Goal: Task Accomplishment & Management: Manage account settings

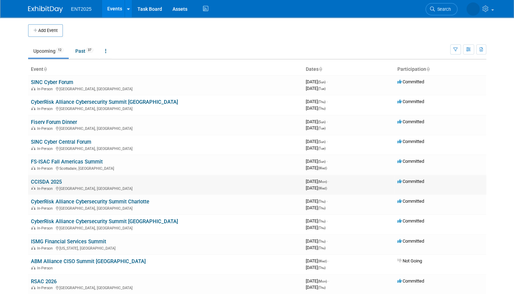
click at [58, 181] on link "CCISDA 2025" at bounding box center [46, 182] width 31 height 6
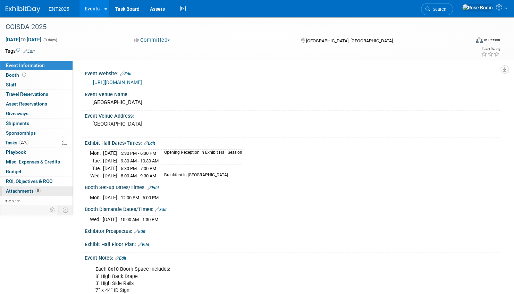
click at [48, 190] on link "5 Attachments 5" at bounding box center [36, 190] width 72 height 9
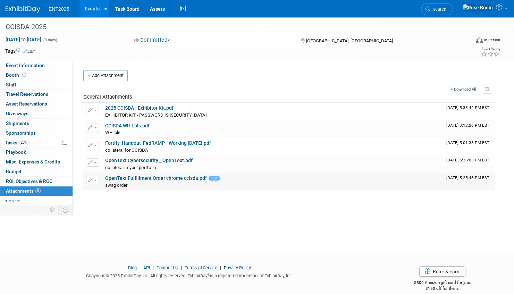
click at [147, 176] on link "OpenText Fulfillment Order chrome ccisda.pdf" at bounding box center [156, 178] width 102 height 6
click at [44, 141] on link "25% Tasks 25%" at bounding box center [36, 142] width 72 height 9
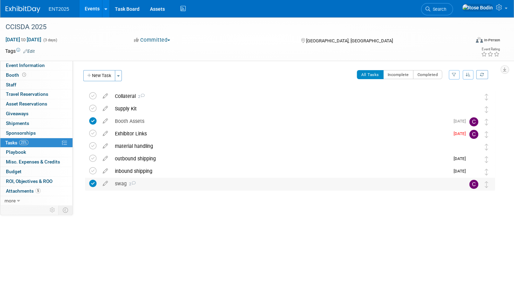
click at [152, 183] on div "swag 2" at bounding box center [283, 184] width 344 height 12
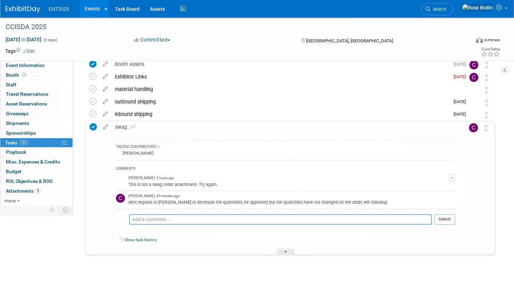
scroll to position [59, 0]
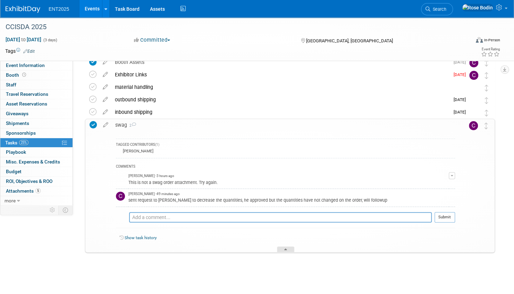
click at [284, 249] on icon at bounding box center [285, 251] width 3 height 4
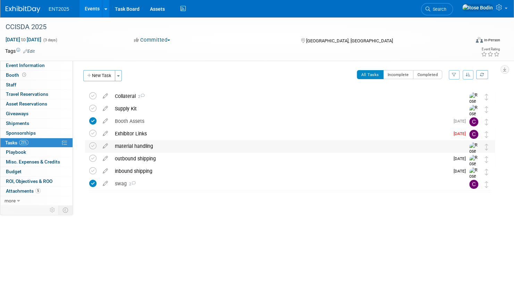
click at [174, 143] on div "material handling" at bounding box center [283, 146] width 344 height 12
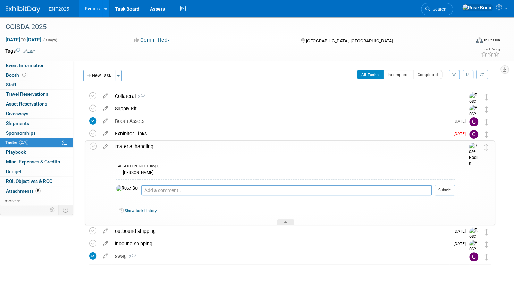
click at [174, 147] on div "material handling" at bounding box center [283, 147] width 343 height 12
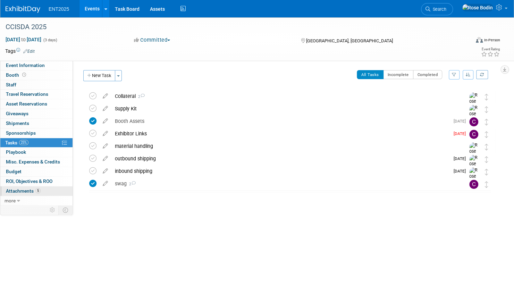
click at [46, 189] on link "5 Attachments 5" at bounding box center [36, 190] width 72 height 9
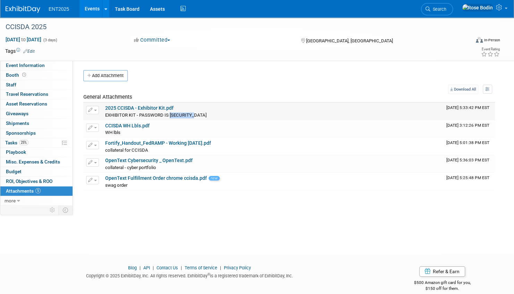
drag, startPoint x: 169, startPoint y: 114, endPoint x: 192, endPoint y: 114, distance: 23.3
click at [192, 114] on span "EXHIBITOR KIT - PASSWORD IS 2025ccisda." at bounding box center [155, 115] width 101 height 5
copy span "2025ccisda"
click at [157, 108] on link "2025 CCISDA - Exhibitor Kit.pdf" at bounding box center [139, 108] width 68 height 6
click at [42, 141] on link "25% Tasks 25%" at bounding box center [36, 142] width 72 height 9
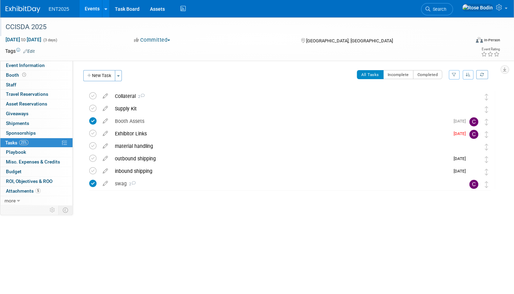
click at [222, 34] on div "CCISDA 2025" at bounding box center [232, 26] width 464 height 19
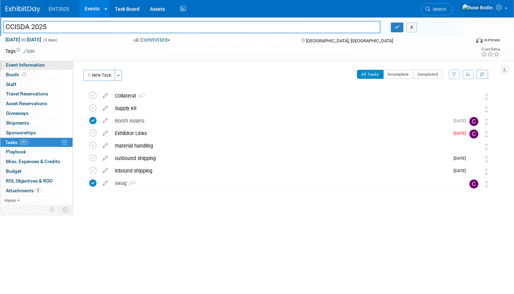
click at [56, 67] on link "Event Information" at bounding box center [36, 64] width 72 height 9
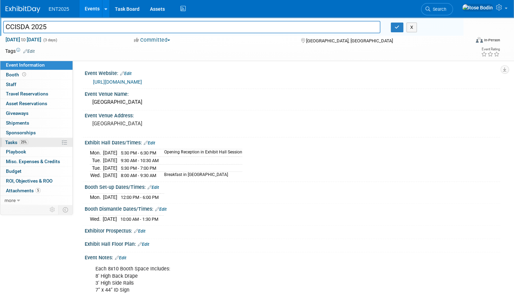
click at [44, 140] on link "25% Tasks 25%" at bounding box center [36, 142] width 72 height 9
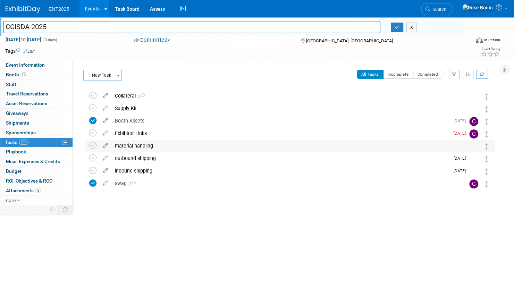
click at [172, 147] on div "material handling" at bounding box center [283, 146] width 344 height 12
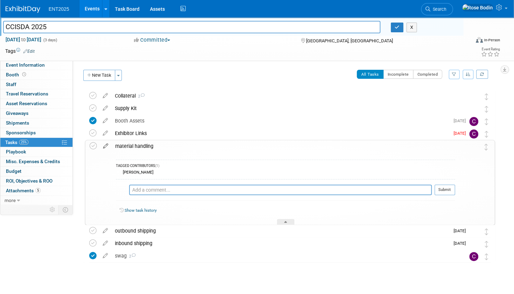
click at [106, 144] on icon at bounding box center [106, 144] width 12 height 9
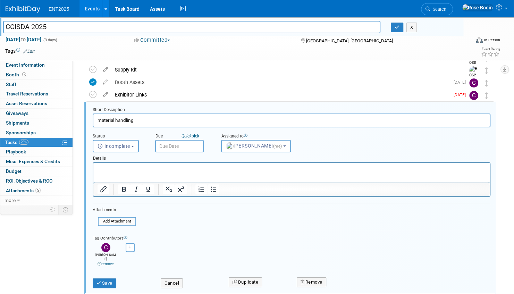
click at [125, 169] on p "Rich Text Area. Press ALT-0 for help." at bounding box center [292, 169] width 389 height 7
click at [108, 279] on button "Save" at bounding box center [105, 284] width 24 height 10
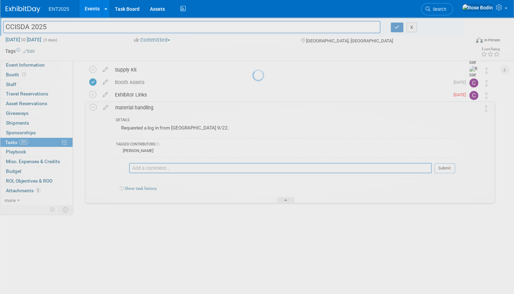
scroll to position [27, 0]
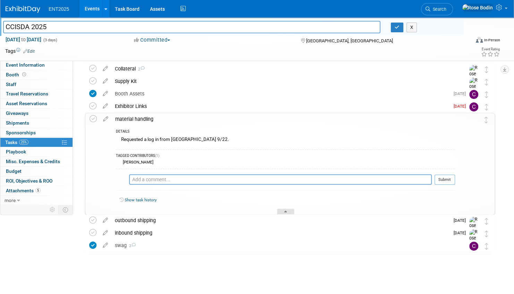
click at [283, 210] on div at bounding box center [285, 212] width 17 height 6
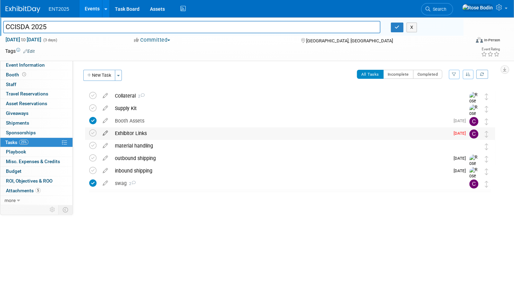
click at [107, 132] on icon at bounding box center [105, 131] width 12 height 9
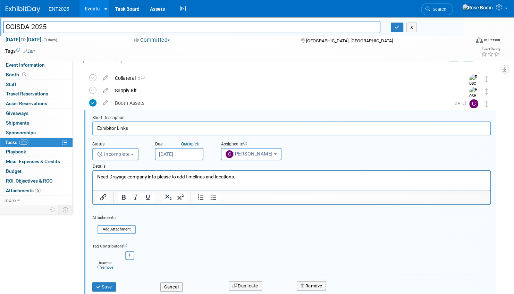
scroll to position [26, 0]
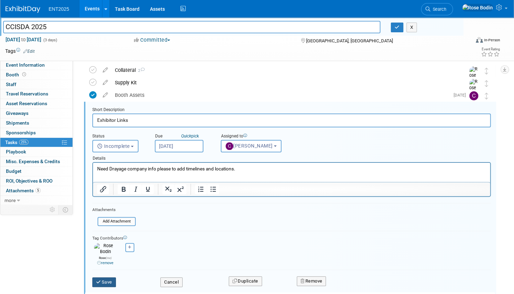
click at [103, 277] on button "Save" at bounding box center [104, 282] width 24 height 10
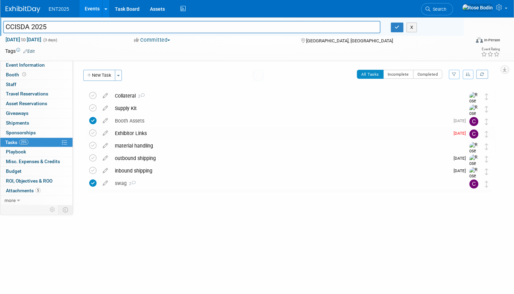
scroll to position [0, 0]
click at [210, 98] on div "Collateral 2" at bounding box center [283, 96] width 344 height 12
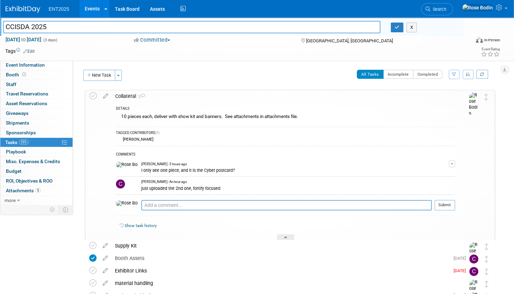
click at [210, 98] on div "Collateral 2" at bounding box center [283, 96] width 343 height 12
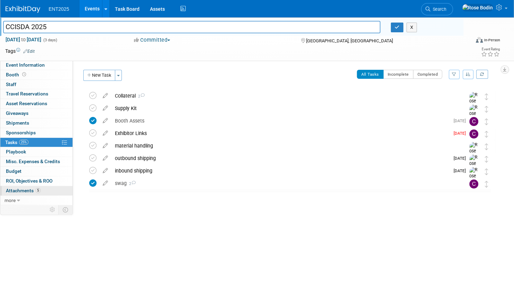
click at [44, 190] on link "5 Attachments 5" at bounding box center [36, 190] width 72 height 9
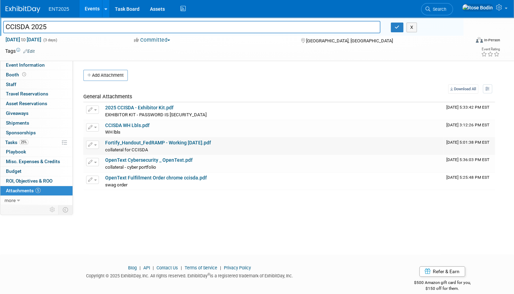
click at [150, 141] on link "Fortify_Handout_FedRAMP - Working Sept 2025.pdf" at bounding box center [158, 143] width 106 height 6
click at [396, 25] on icon "button" at bounding box center [397, 27] width 5 height 5
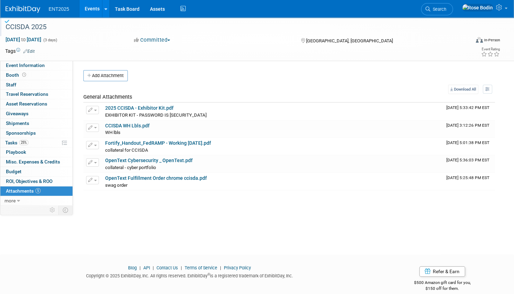
click at [88, 8] on link "Events" at bounding box center [92, 8] width 25 height 17
